Goal: Task Accomplishment & Management: Manage account settings

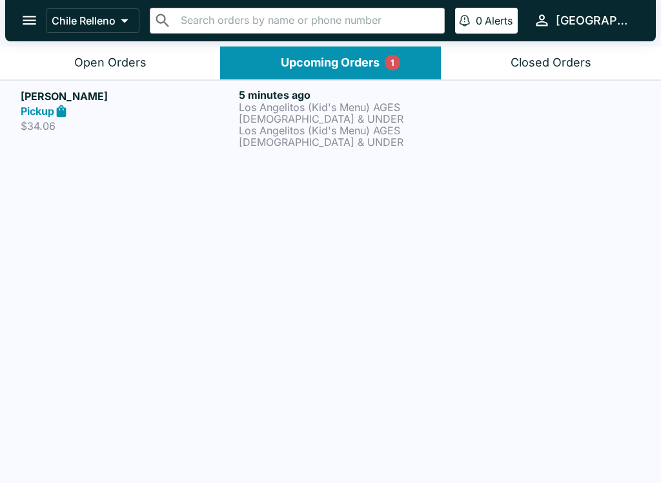
click at [342, 138] on p "Los Angelitos (Kid's Menu) AGES [DEMOGRAPHIC_DATA] & UNDER" at bounding box center [345, 136] width 213 height 23
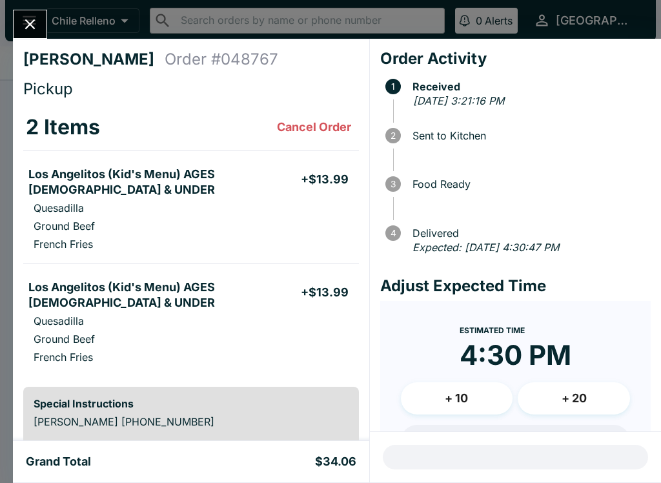
click at [29, 26] on icon "Close" at bounding box center [30, 24] width 10 height 10
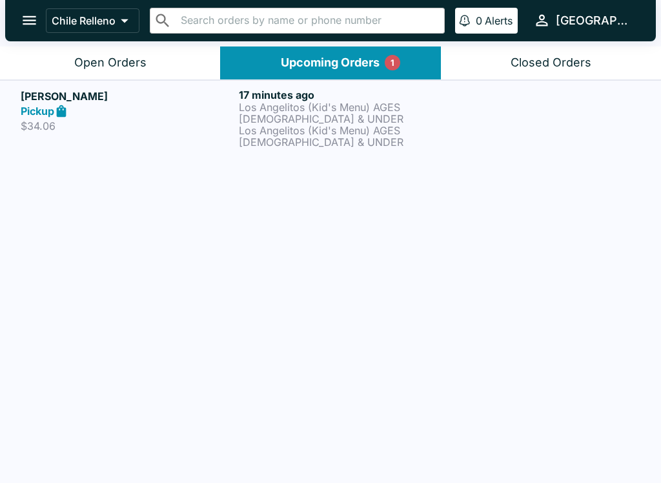
click at [82, 113] on div "Pickup" at bounding box center [127, 111] width 213 height 15
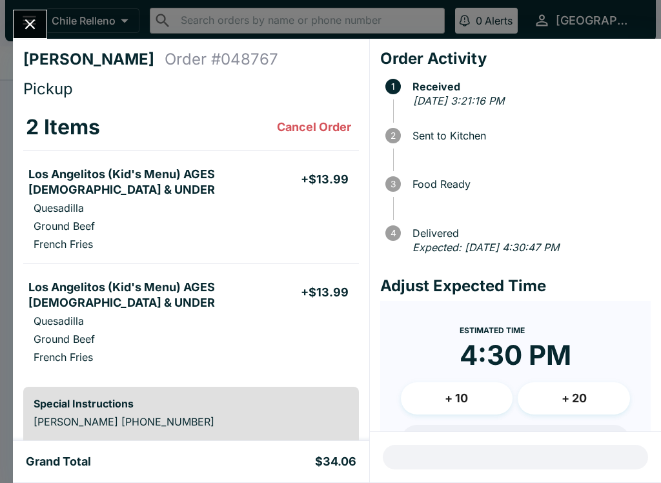
click at [79, 64] on h4 "[PERSON_NAME]" at bounding box center [93, 59] width 141 height 19
click at [25, 28] on icon "Close" at bounding box center [29, 23] width 17 height 17
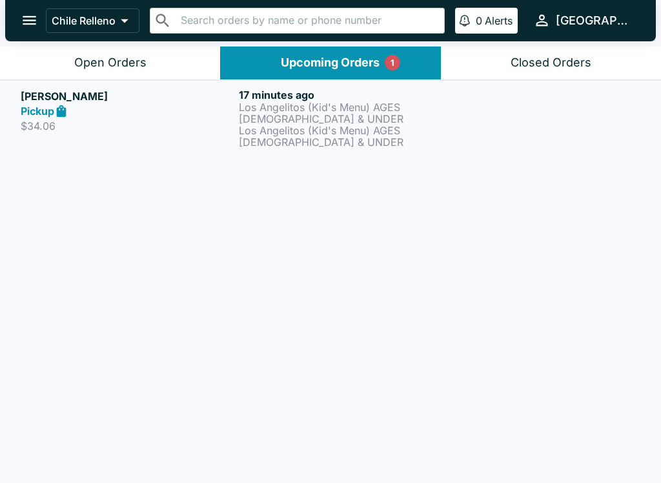
click at [76, 62] on div "Open Orders" at bounding box center [110, 63] width 72 height 15
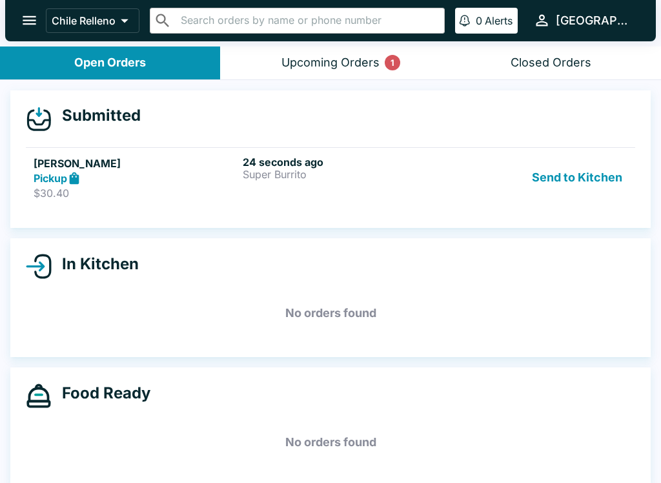
click at [602, 174] on button "Send to Kitchen" at bounding box center [577, 178] width 101 height 45
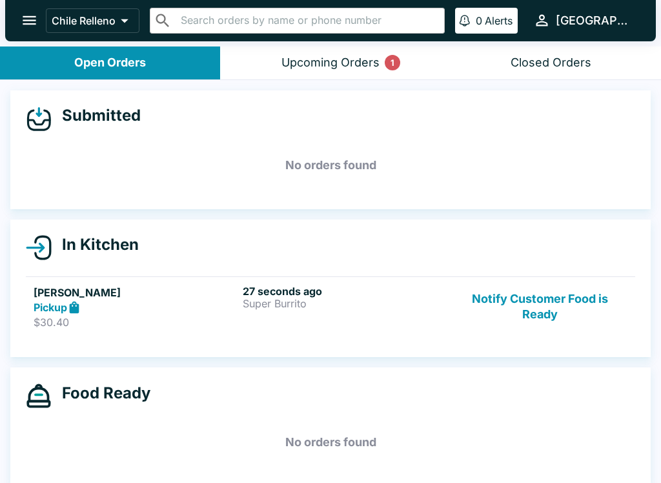
click at [531, 307] on button "Notify Customer Food is Ready" at bounding box center [540, 307] width 175 height 45
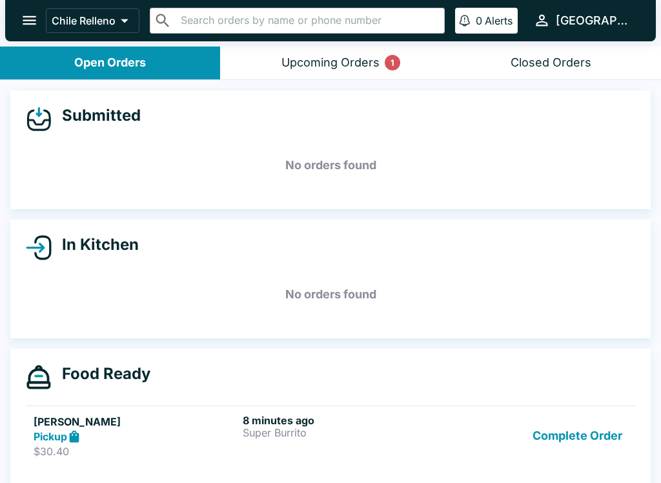
click at [342, 65] on div "Upcoming Orders 1" at bounding box center [331, 63] width 98 height 15
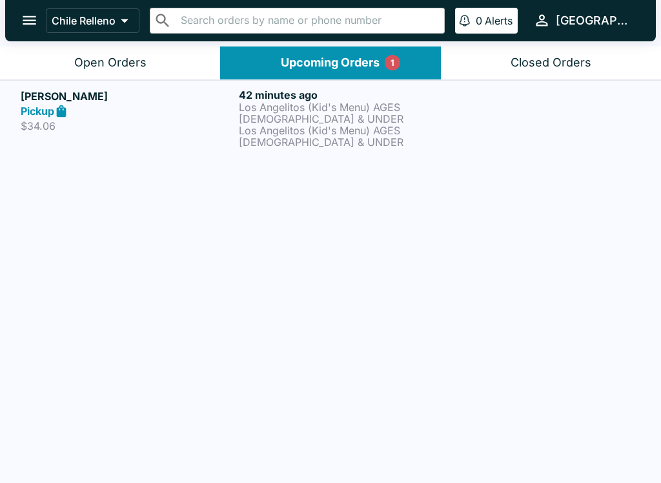
click at [316, 136] on p "Los Angelitos (Kid's Menu) AGES [DEMOGRAPHIC_DATA] & UNDER" at bounding box center [345, 136] width 213 height 23
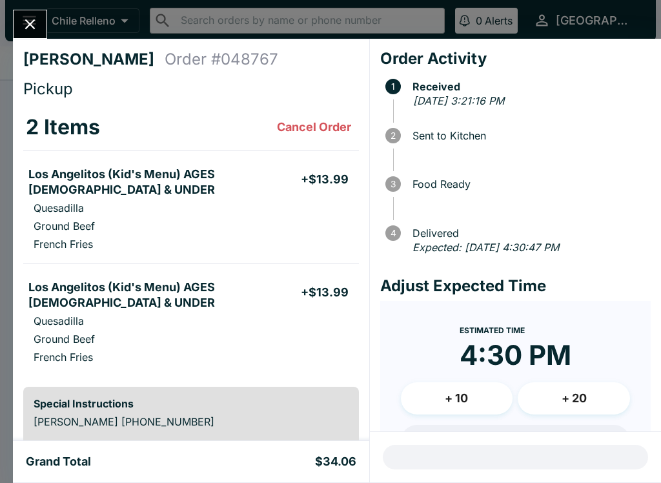
scroll to position [-1, 0]
click at [28, 22] on icon "Close" at bounding box center [30, 24] width 10 height 10
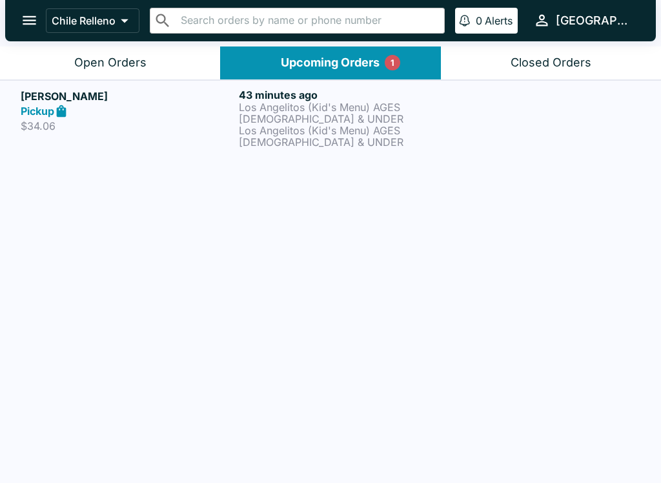
click at [114, 51] on button "Open Orders" at bounding box center [110, 62] width 220 height 33
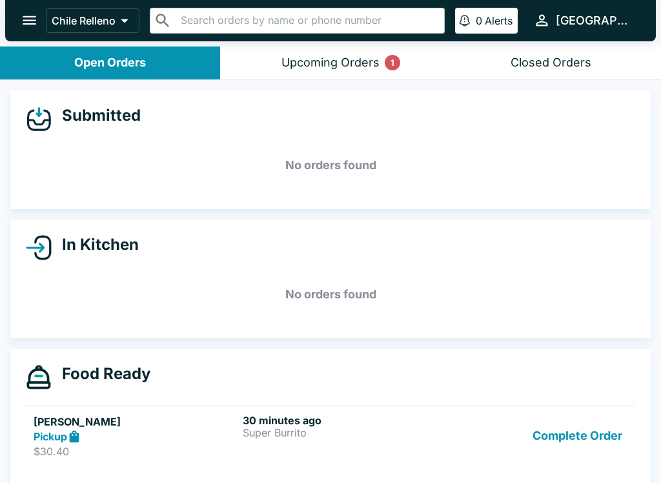
click at [586, 446] on button "Complete Order" at bounding box center [578, 436] width 100 height 45
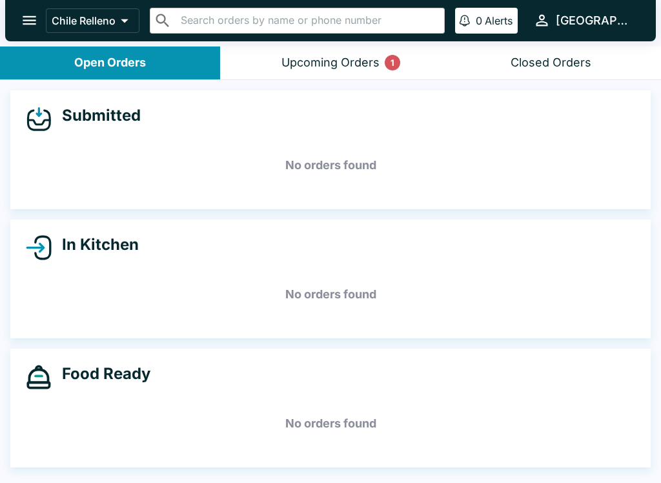
click at [324, 70] on button "Upcoming Orders 1" at bounding box center [330, 62] width 220 height 33
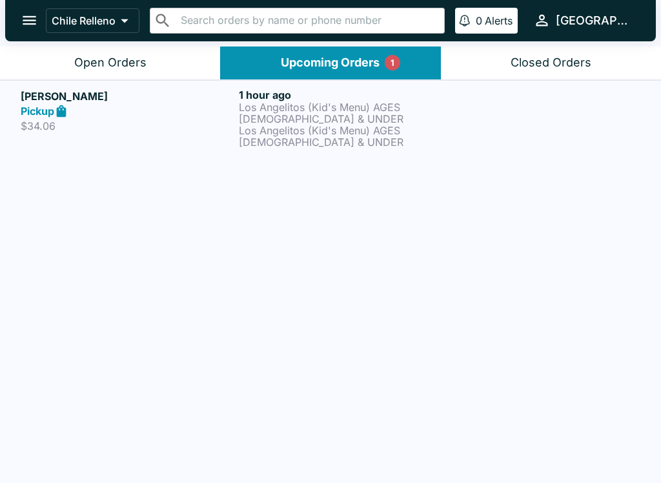
click at [262, 135] on p "Los Angelitos (Kid's Menu) AGES [DEMOGRAPHIC_DATA] & UNDER" at bounding box center [345, 136] width 213 height 23
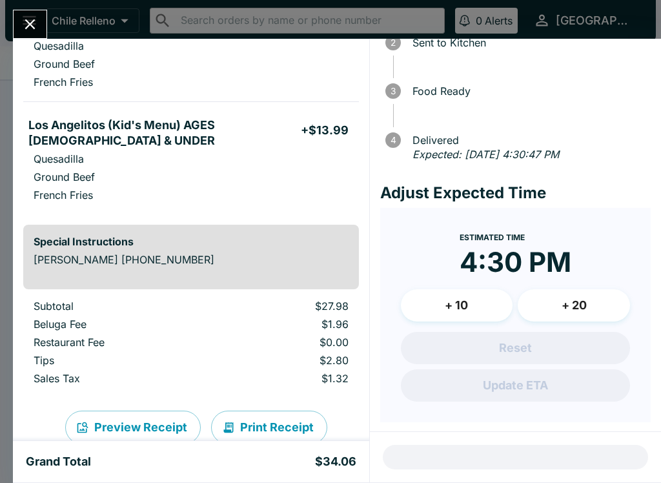
scroll to position [92, 0]
click at [259, 414] on button "Print Receipt" at bounding box center [269, 428] width 116 height 34
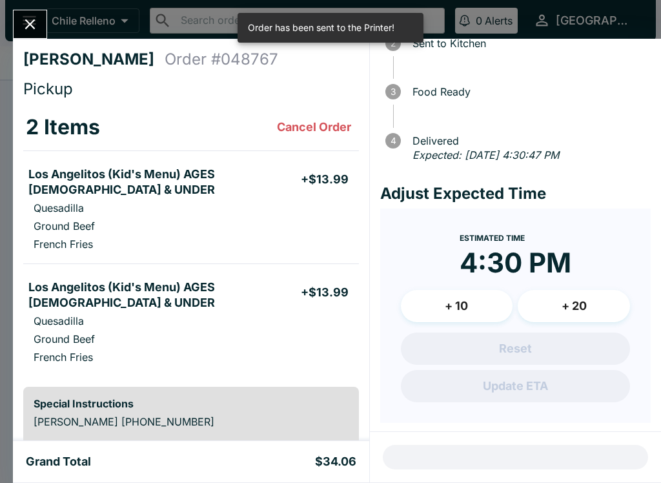
scroll to position [0, 0]
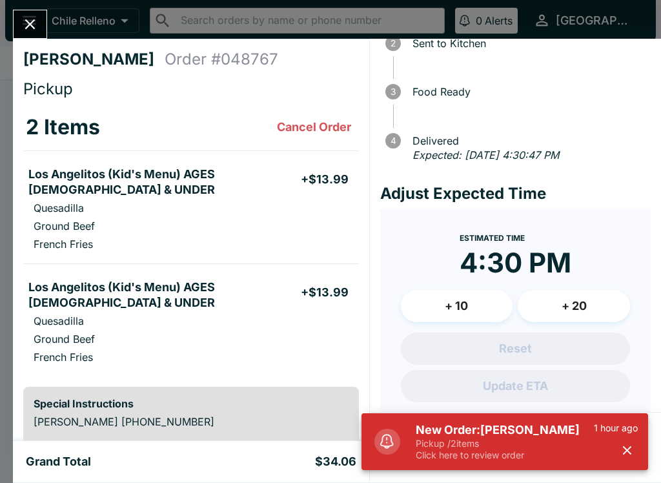
click at [37, 34] on button "Close" at bounding box center [30, 24] width 33 height 28
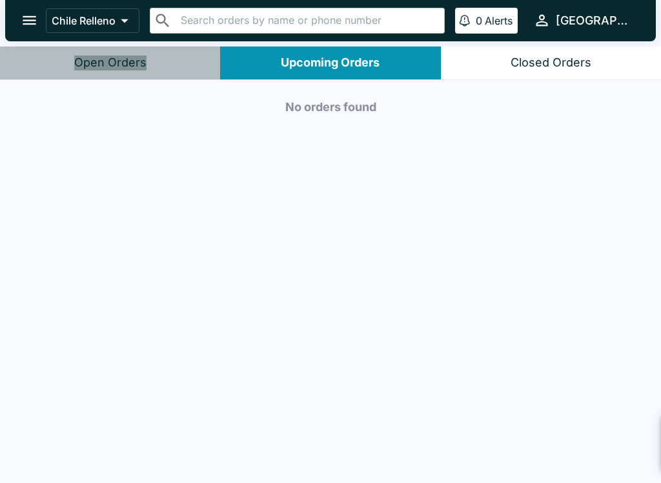
click at [150, 54] on button "Open Orders" at bounding box center [110, 62] width 220 height 33
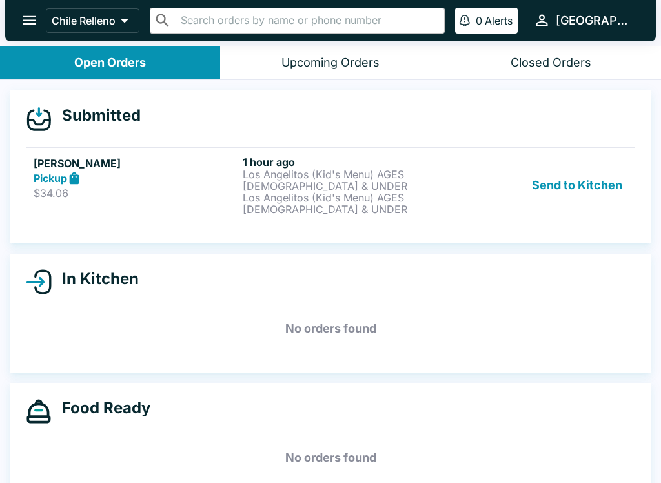
click at [577, 192] on button "Send to Kitchen" at bounding box center [577, 185] width 101 height 59
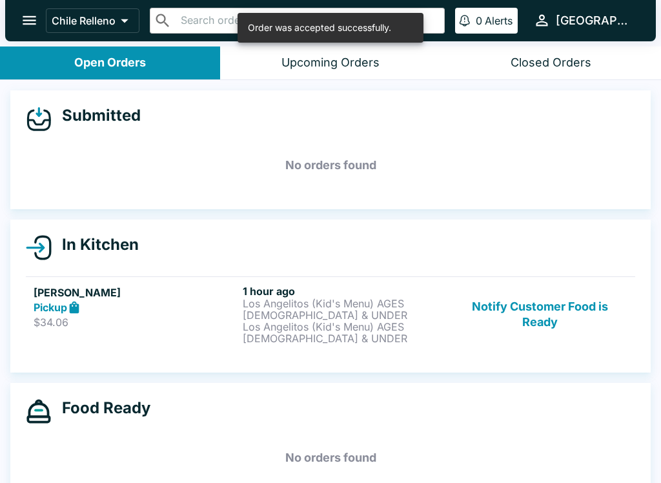
click at [562, 315] on button "Notify Customer Food is Ready" at bounding box center [540, 314] width 175 height 59
